Goal: Book appointment/travel/reservation

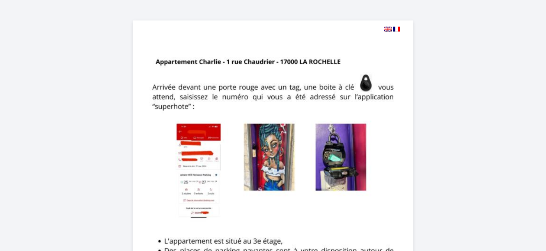
select select
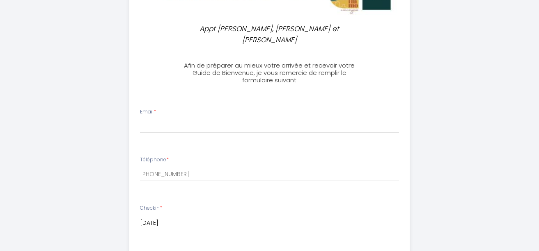
scroll to position [401, 0]
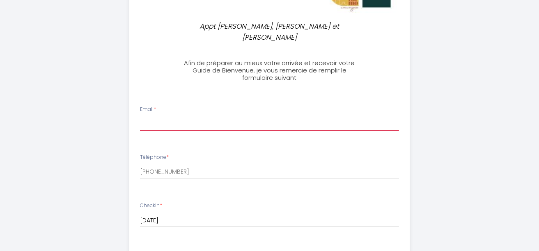
click at [177, 119] on input "Email *" at bounding box center [269, 123] width 259 height 15
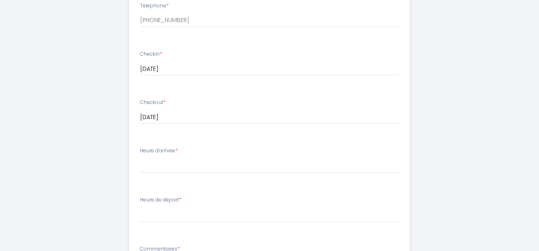
scroll to position [553, 0]
type input "[EMAIL_ADDRESS][DOMAIN_NAME]"
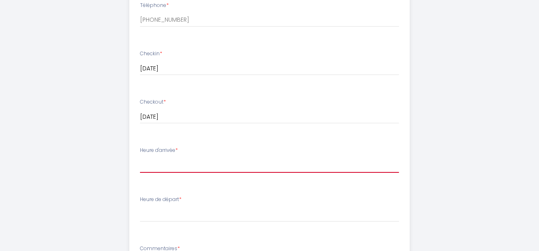
click at [185, 158] on select "15:00 15:30 16:00 16:30 17:00 17:30 18:00 18:30 19:00 19:30 20:00 20:30 21:00 2…" at bounding box center [269, 166] width 259 height 16
select select "15:00"
click at [140, 158] on select "15:00 15:30 16:00 16:30 17:00 17:30 18:00 18:30 19:00 19:30 20:00 20:30 21:00 2…" at bounding box center [269, 166] width 259 height 16
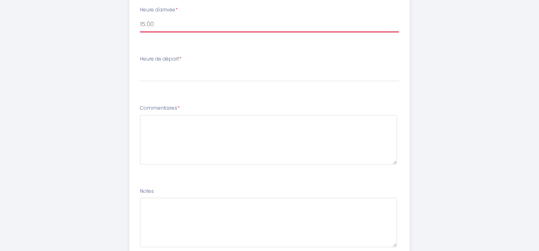
scroll to position [694, 0]
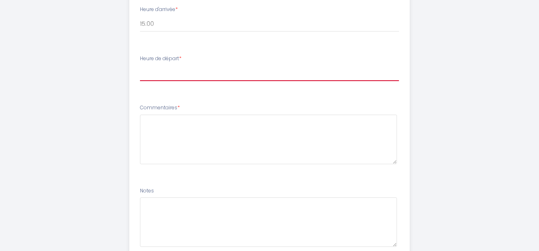
click at [216, 66] on select "00:00 00:30 01:00 01:30 02:00 02:30 03:00 03:30 04:00 04:30 05:00 05:30 06:00 0…" at bounding box center [269, 74] width 259 height 16
select select "11:00"
click at [140, 66] on select "00:00 00:30 01:00 01:30 02:00 02:30 03:00 03:30 04:00 04:30 05:00 05:30 06:00 0…" at bounding box center [269, 74] width 259 height 16
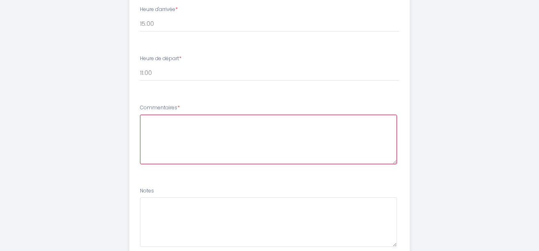
click at [171, 135] on textarea at bounding box center [268, 140] width 257 height 50
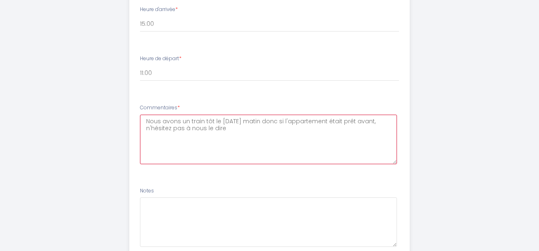
click at [264, 115] on textarea "Nous avons un train tôt le [DATE] matin donc si l'appartement était prêt avant,…" at bounding box center [268, 140] width 257 height 50
click at [276, 115] on textarea "Nous avons un train tôt le [DATE] matin (arrvée vers 10h) donc si l'appartement…" at bounding box center [268, 140] width 257 height 50
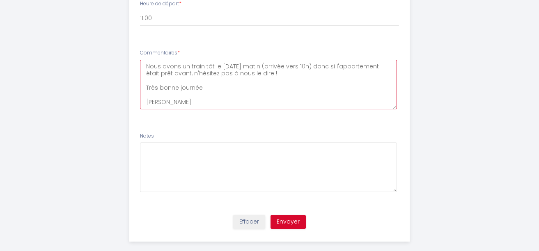
type textarea "Nous avons un train tôt le [DATE] matin (arrivée vers 10h) donc si l'appartemen…"
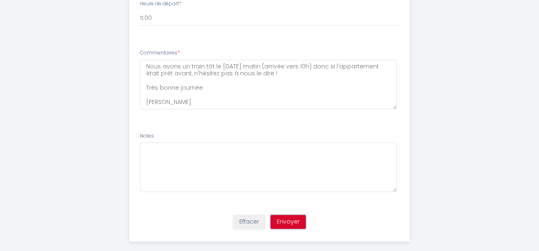
click at [284, 215] on button "Envoyer" at bounding box center [287, 222] width 35 height 14
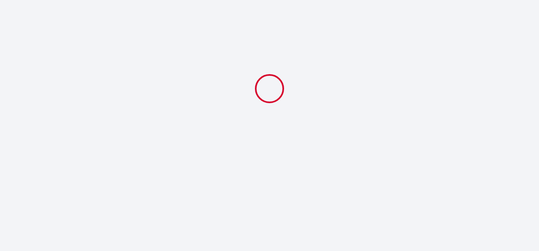
select select "11:00"
